Goal: Communication & Community: Share content

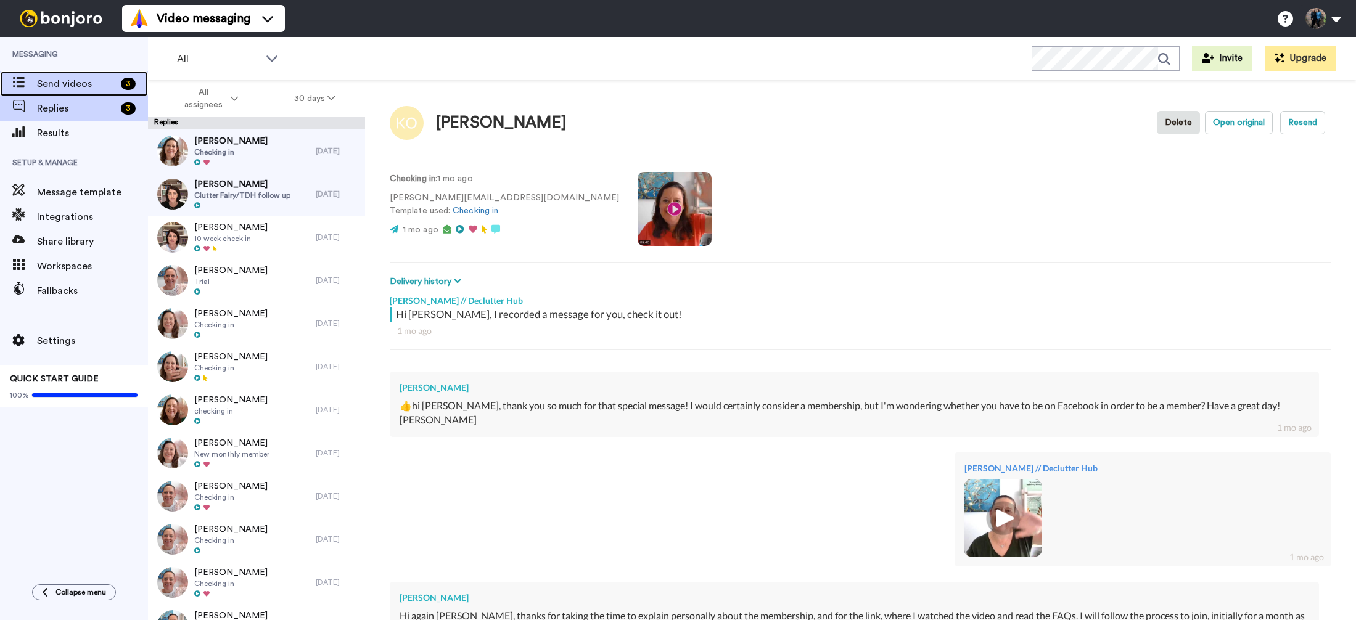
click at [99, 80] on span "Send videos" at bounding box center [76, 83] width 79 height 15
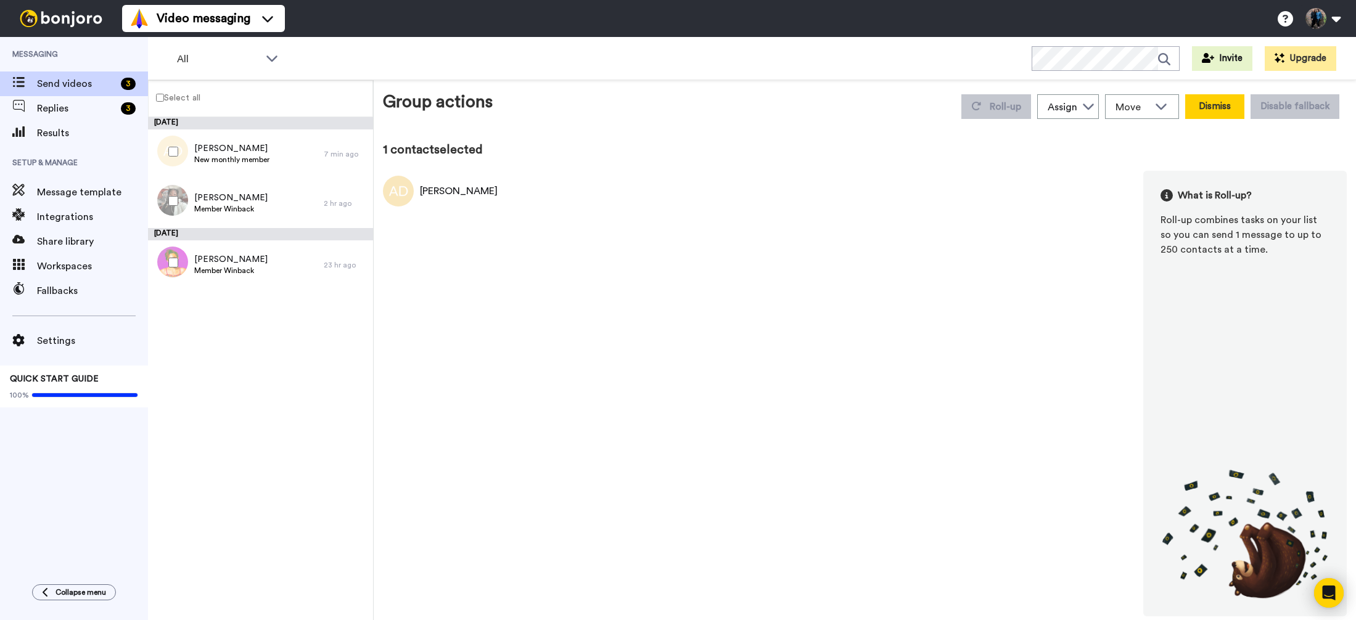
click at [1223, 104] on button "Dismiss" at bounding box center [1214, 106] width 59 height 25
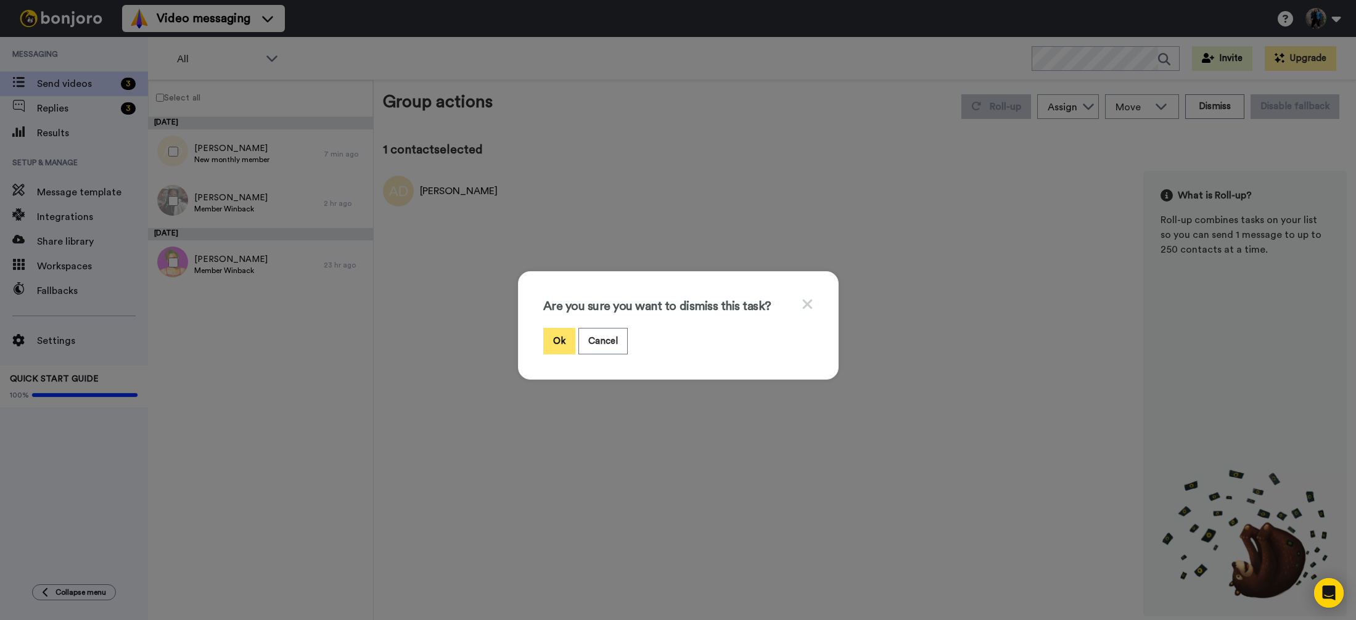
click at [561, 340] on button "Ok" at bounding box center [559, 341] width 32 height 27
